Goal: Information Seeking & Learning: Learn about a topic

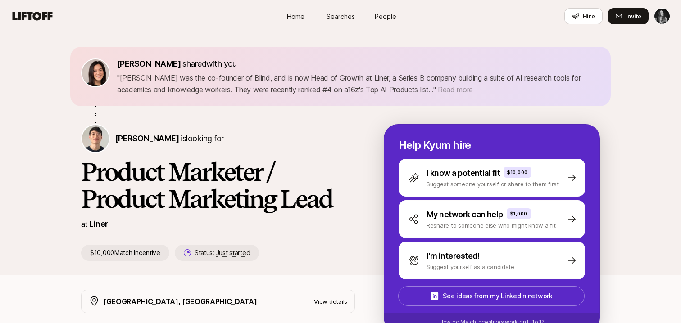
click at [438, 91] on span "Read more" at bounding box center [455, 89] width 35 height 9
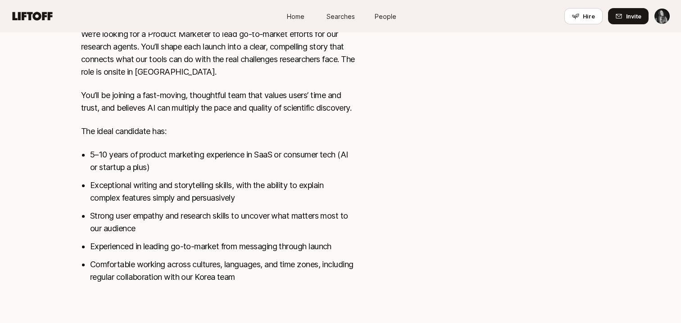
scroll to position [492, 0]
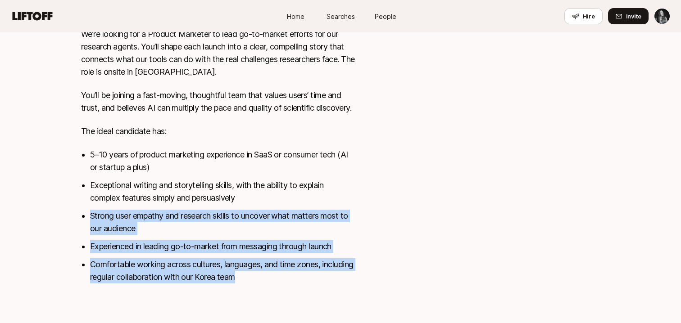
drag, startPoint x: 289, startPoint y: 185, endPoint x: 255, endPoint y: 286, distance: 107.4
click at [254, 286] on div "Liner is building AI research tools that accelerate and advance scientific disc…" at bounding box center [218, 76] width 274 height 438
click at [255, 286] on div "Liner is building AI research tools that accelerate and advance scientific disc…" at bounding box center [218, 76] width 274 height 438
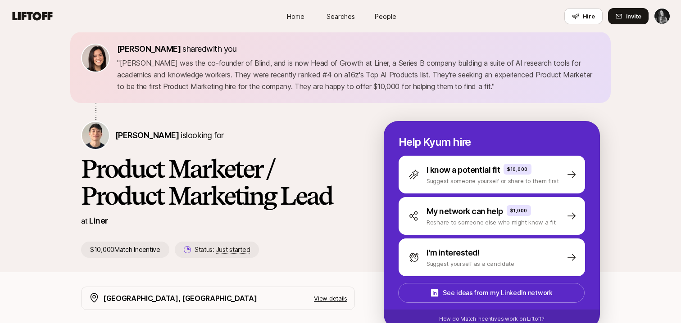
scroll to position [0, 0]
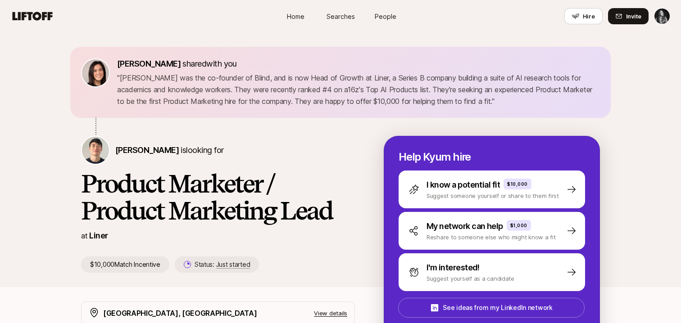
click at [342, 22] on link "Searches" at bounding box center [340, 16] width 45 height 17
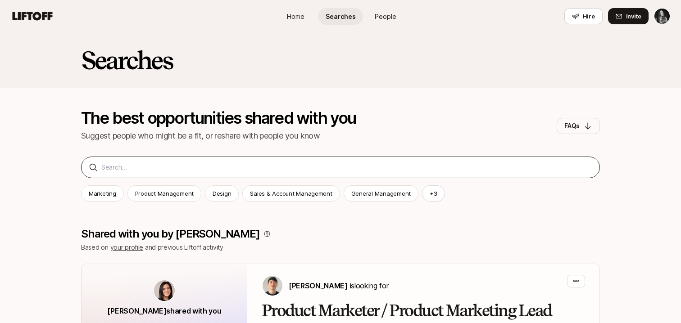
click at [243, 161] on div at bounding box center [340, 168] width 519 height 22
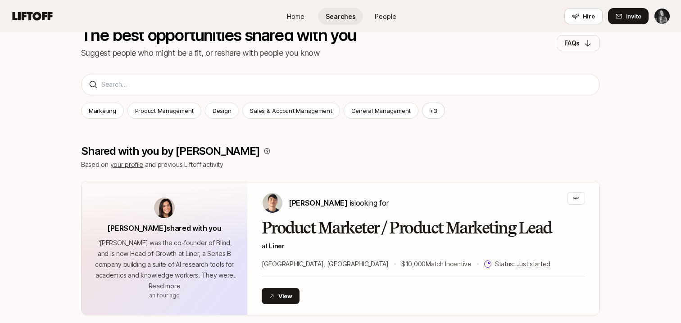
scroll to position [73, 0]
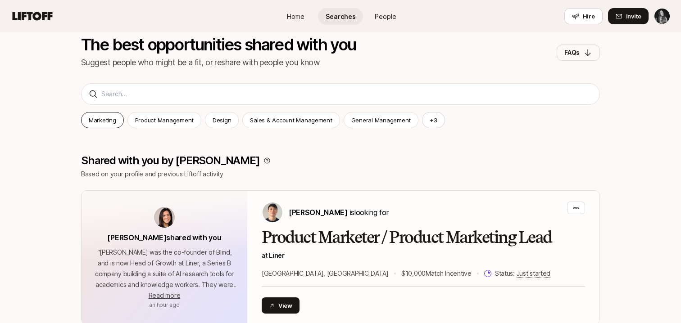
click at [109, 123] on p "Marketing" at bounding box center [102, 120] width 27 height 9
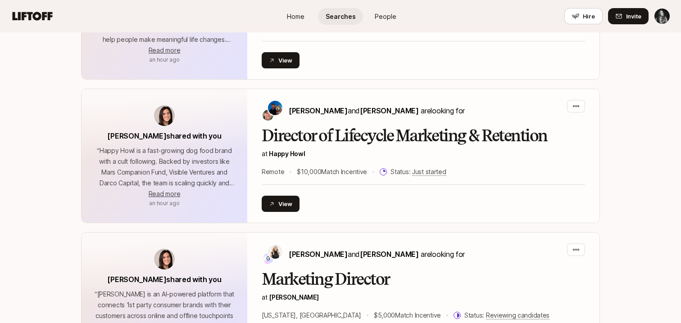
scroll to position [658, 0]
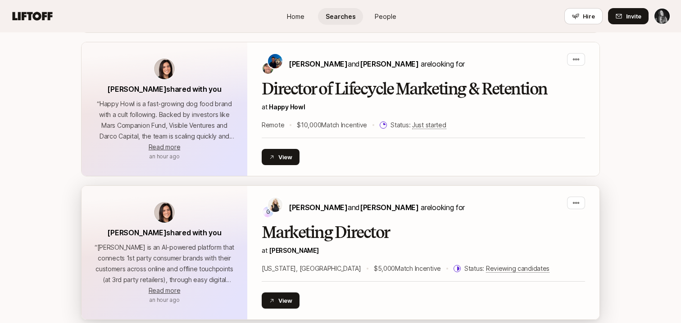
click at [333, 228] on h2 "Marketing Director" at bounding box center [423, 233] width 323 height 18
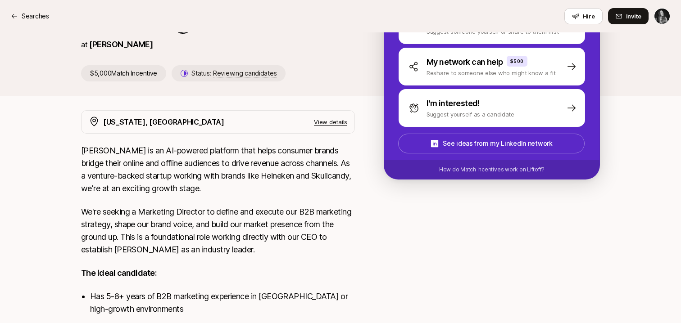
scroll to position [158, 0]
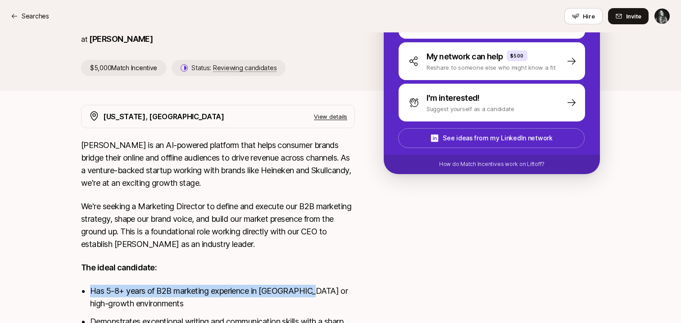
drag, startPoint x: 295, startPoint y: 278, endPoint x: 308, endPoint y: 289, distance: 17.4
click at [308, 289] on li "Has 5-8+ years of B2B marketing experience in [GEOGRAPHIC_DATA] or high-growth …" at bounding box center [222, 297] width 265 height 25
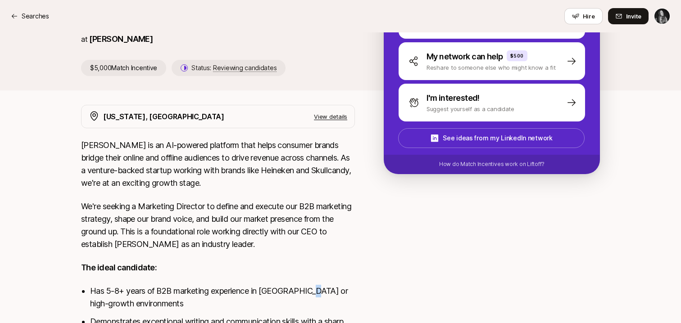
click at [308, 289] on li "Has 5-8+ years of B2B marketing experience in [GEOGRAPHIC_DATA] or high-growth …" at bounding box center [222, 297] width 265 height 25
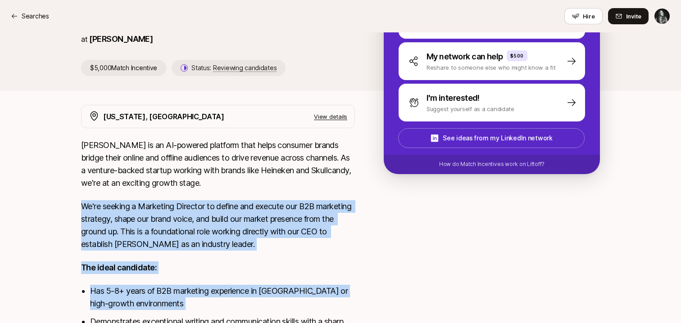
drag, startPoint x: 308, startPoint y: 289, endPoint x: 308, endPoint y: 224, distance: 64.9
click at [308, 224] on p "We're seeking a Marketing Director to define and execute our B2B marketing stra…" at bounding box center [218, 225] width 274 height 50
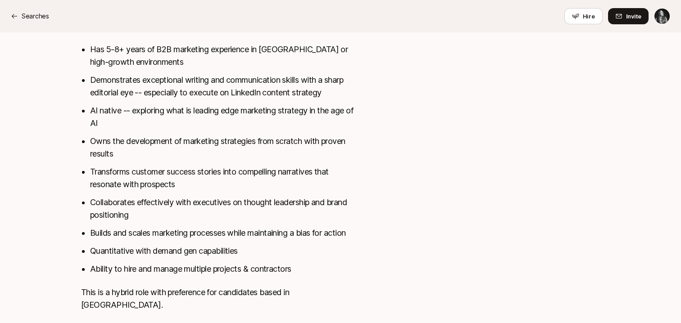
scroll to position [411, 0]
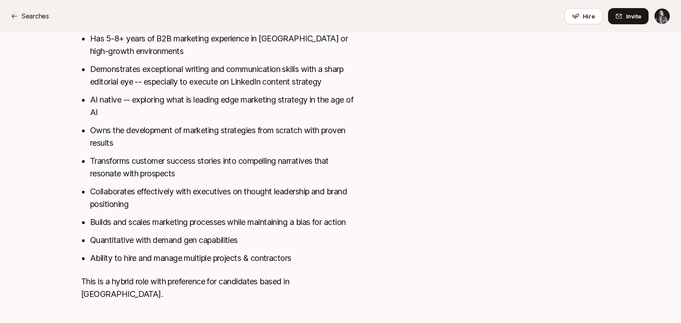
click at [14, 9] on div "Searches Hire Invite" at bounding box center [340, 16] width 659 height 16
click at [14, 12] on div "Searches" at bounding box center [30, 16] width 38 height 11
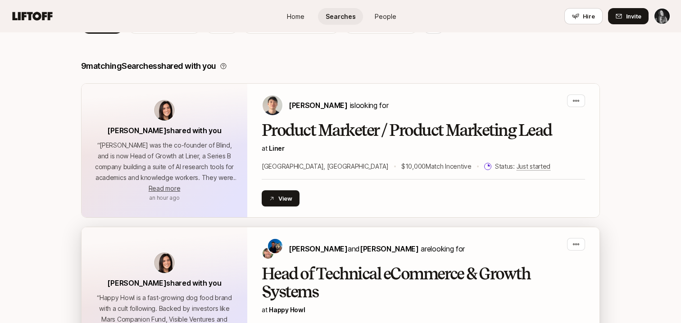
scroll to position [168, 0]
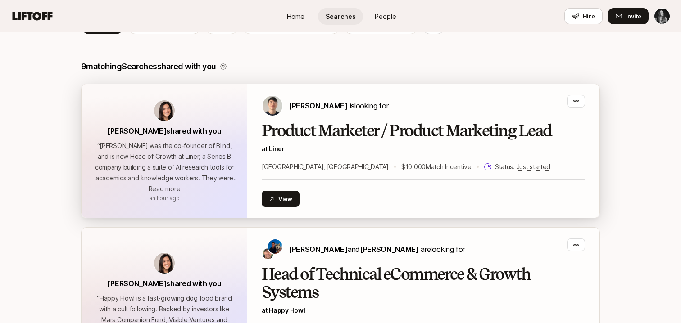
click at [343, 156] on div "Product Marketer / Product Marketing Lead at Liner [GEOGRAPHIC_DATA], [GEOGRAPH…" at bounding box center [423, 147] width 323 height 50
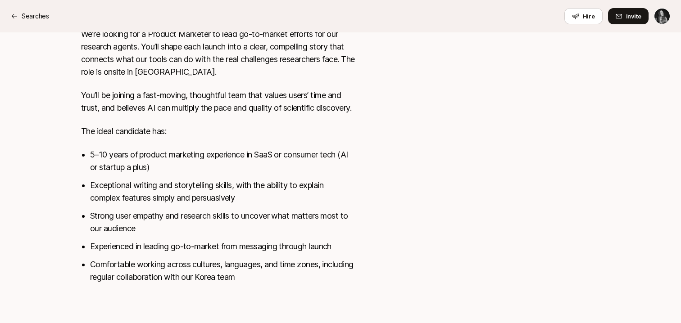
scroll to position [480, 0]
